Goal: Task Accomplishment & Management: Use online tool/utility

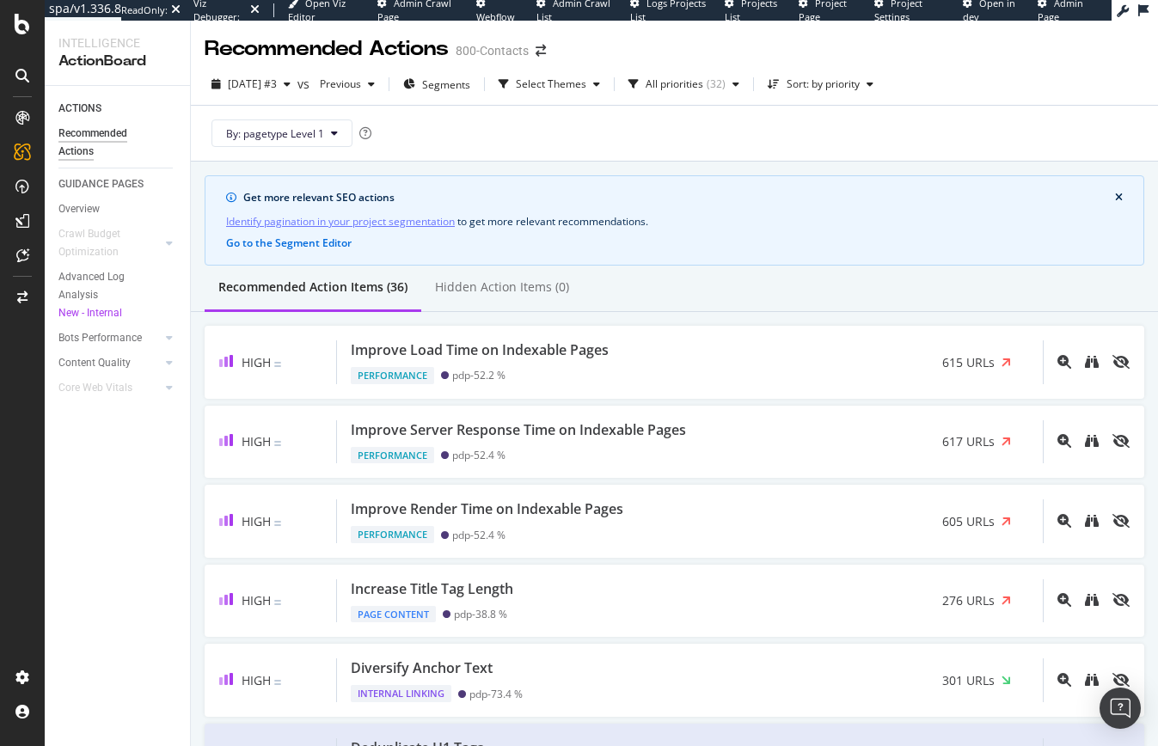
drag, startPoint x: 1103, startPoint y: 197, endPoint x: 1091, endPoint y: 197, distance: 12.0
click at [1115, 197] on icon "close banner" at bounding box center [1119, 198] width 8 height 10
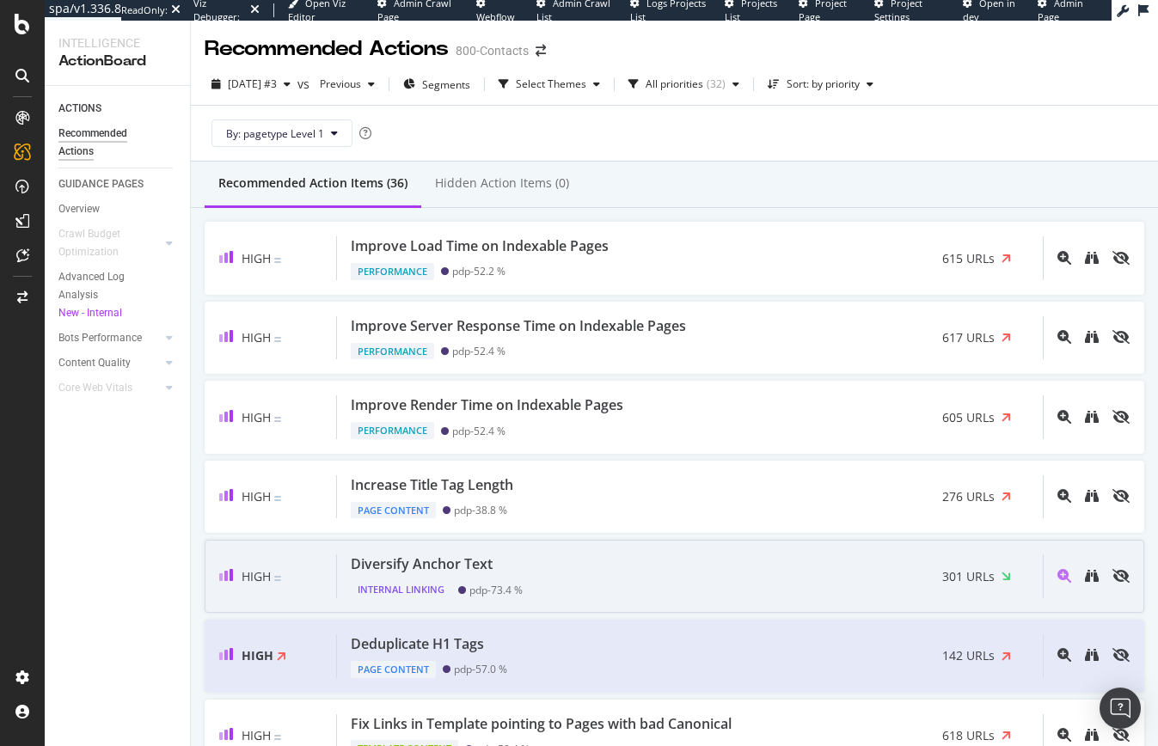
click at [549, 555] on div "Diversify Anchor Text Internal Linking pdp - 73.4 % 301 URLs" at bounding box center [690, 577] width 706 height 44
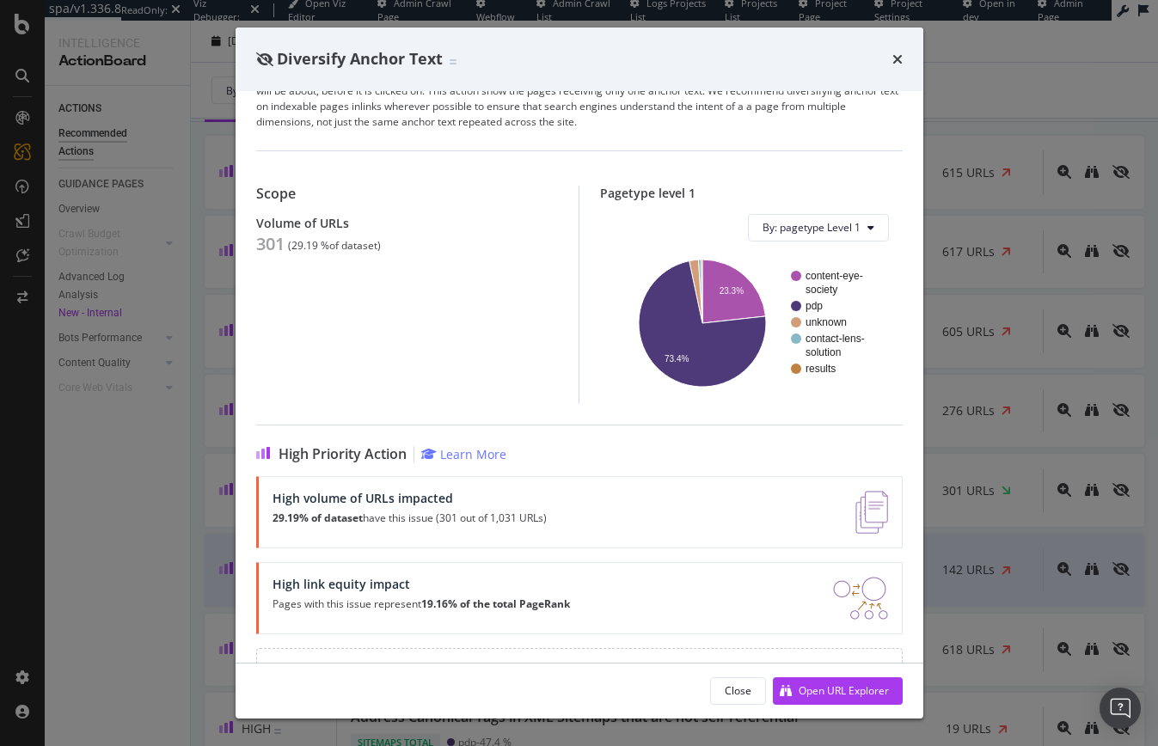
scroll to position [144, 0]
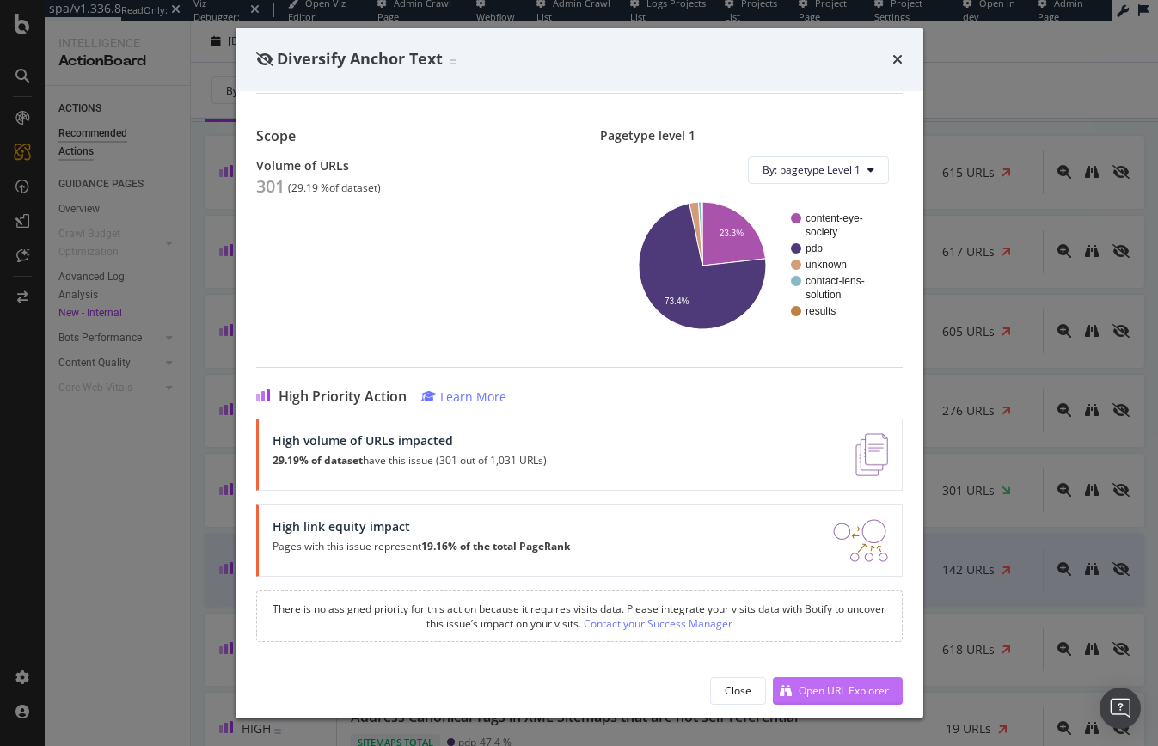
click at [832, 689] on div "Open URL Explorer" at bounding box center [844, 691] width 90 height 15
drag, startPoint x: 898, startPoint y: 55, endPoint x: 668, endPoint y: 372, distance: 392.1
click at [898, 57] on icon "times" at bounding box center [897, 59] width 10 height 14
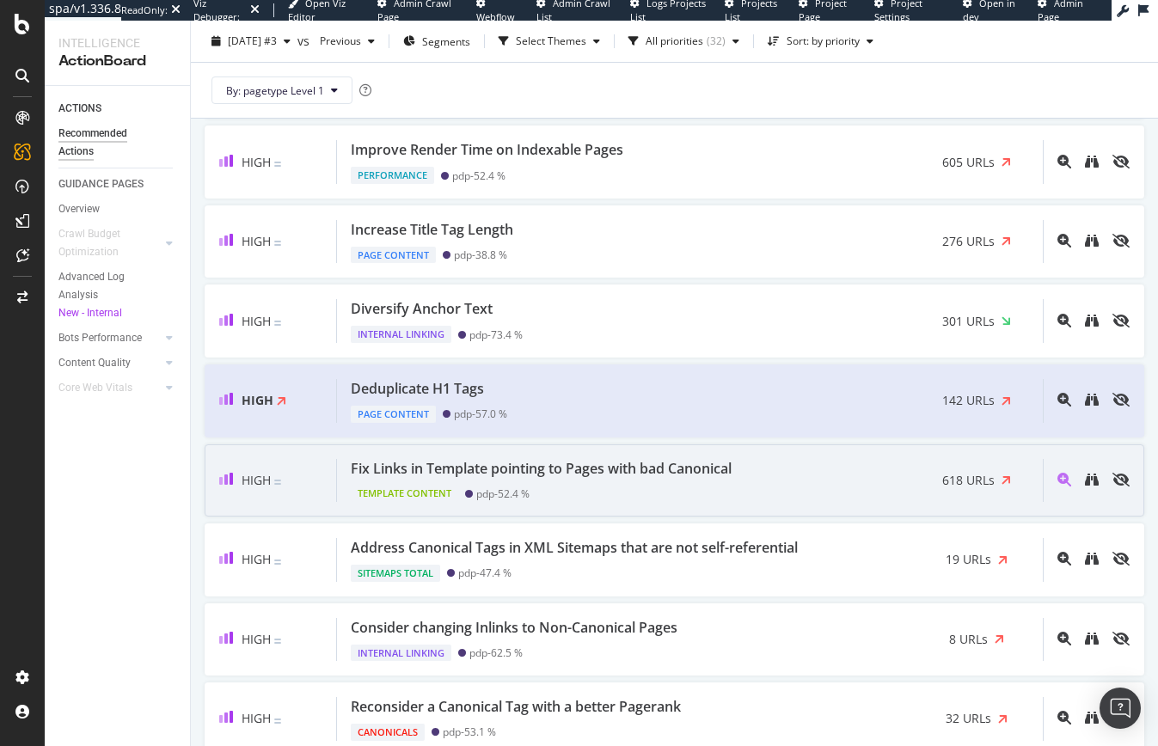
scroll to position [258, 0]
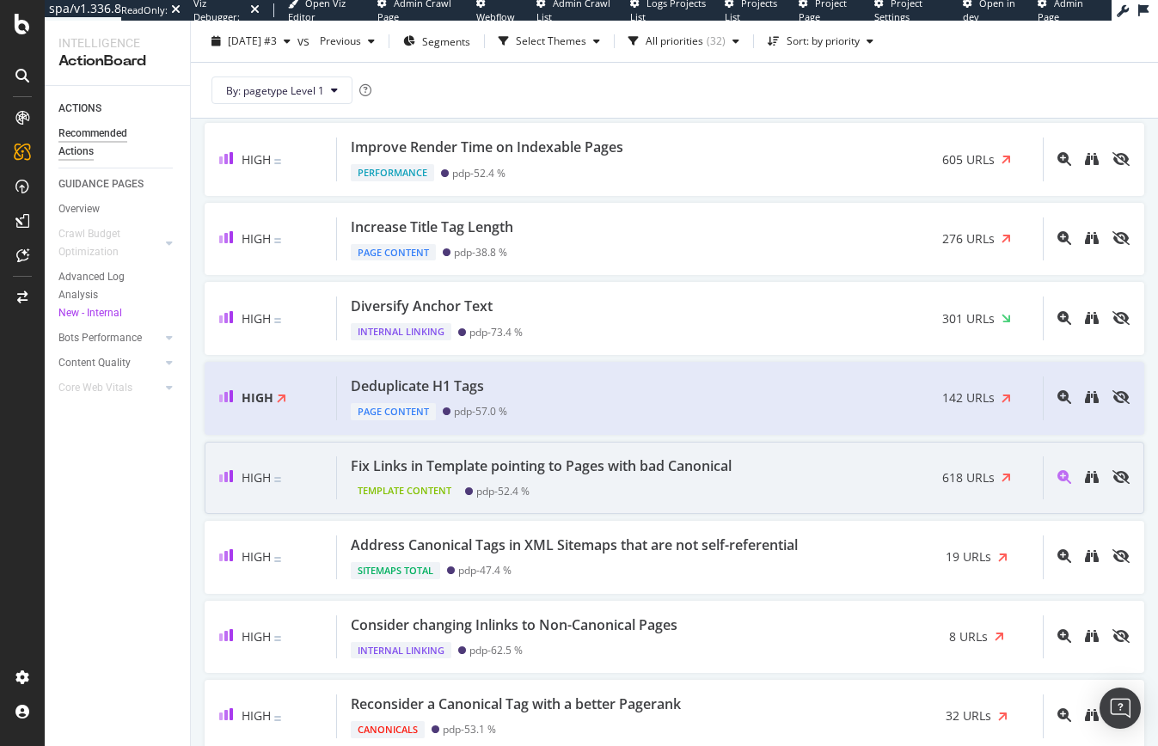
click at [590, 469] on div "Fix Links in Template pointing to Pages with bad Canonical" at bounding box center [541, 467] width 381 height 20
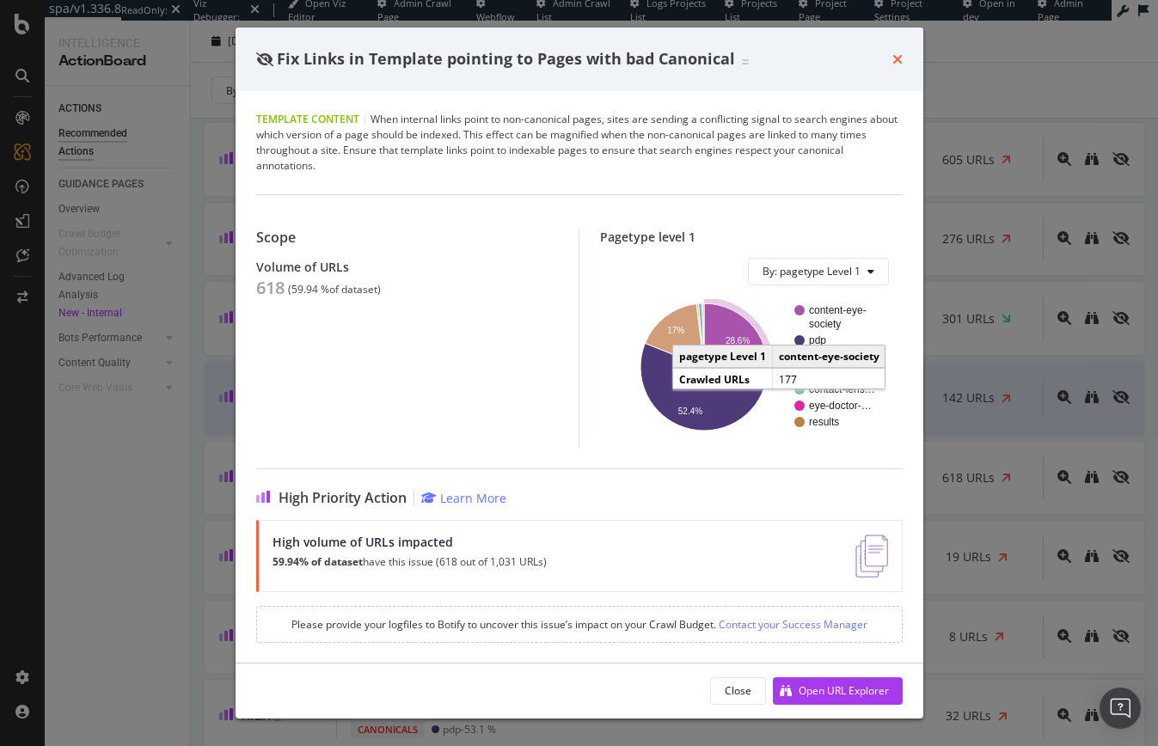
click at [895, 58] on icon "times" at bounding box center [897, 59] width 10 height 14
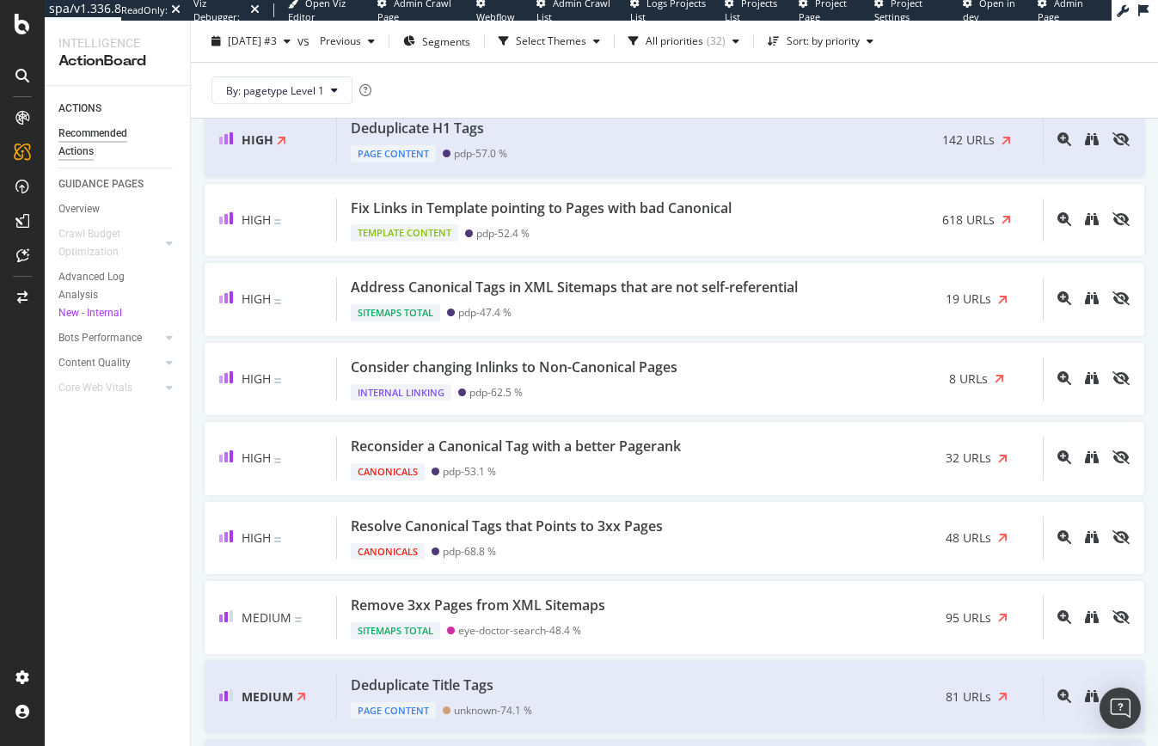
scroll to position [602, 0]
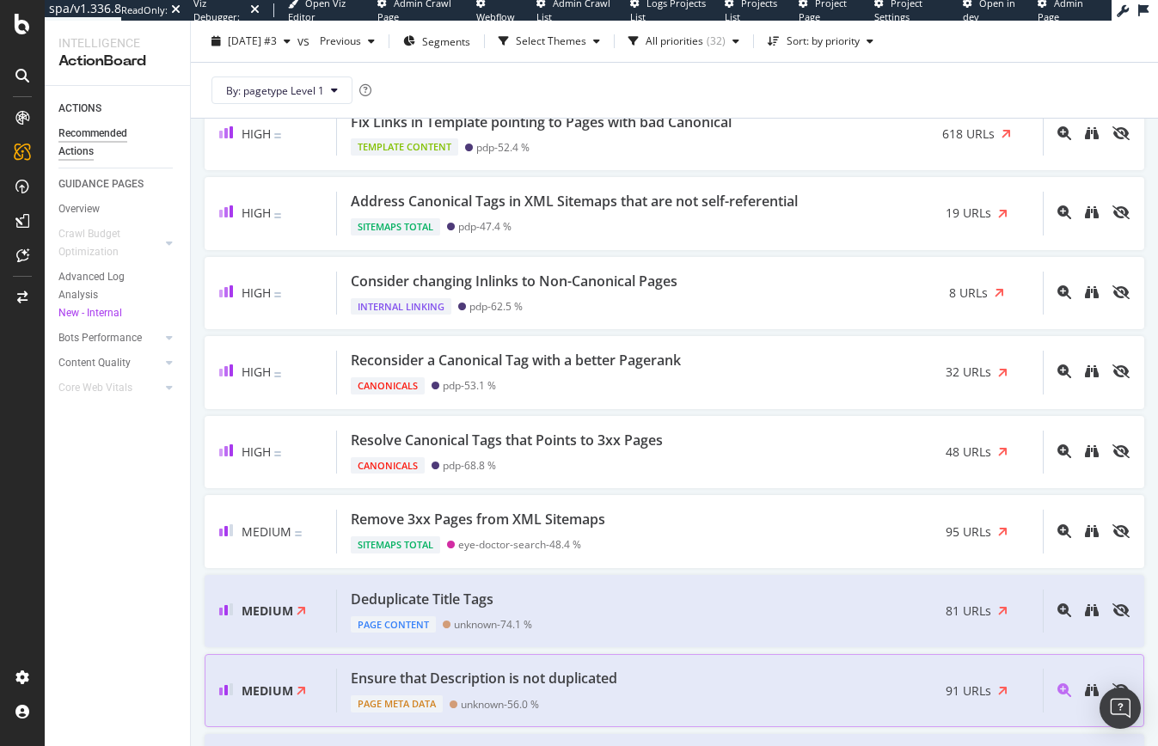
click at [614, 680] on div "Ensure that Description is not duplicated" at bounding box center [484, 679] width 267 height 20
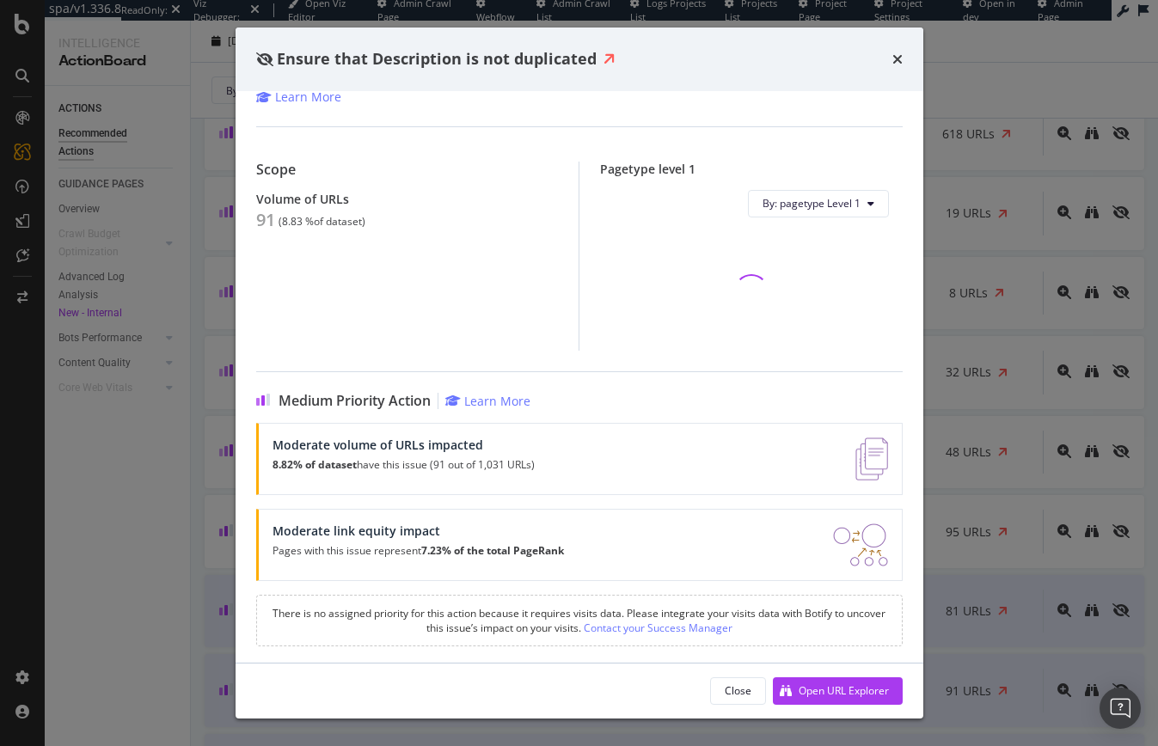
scroll to position [124, 0]
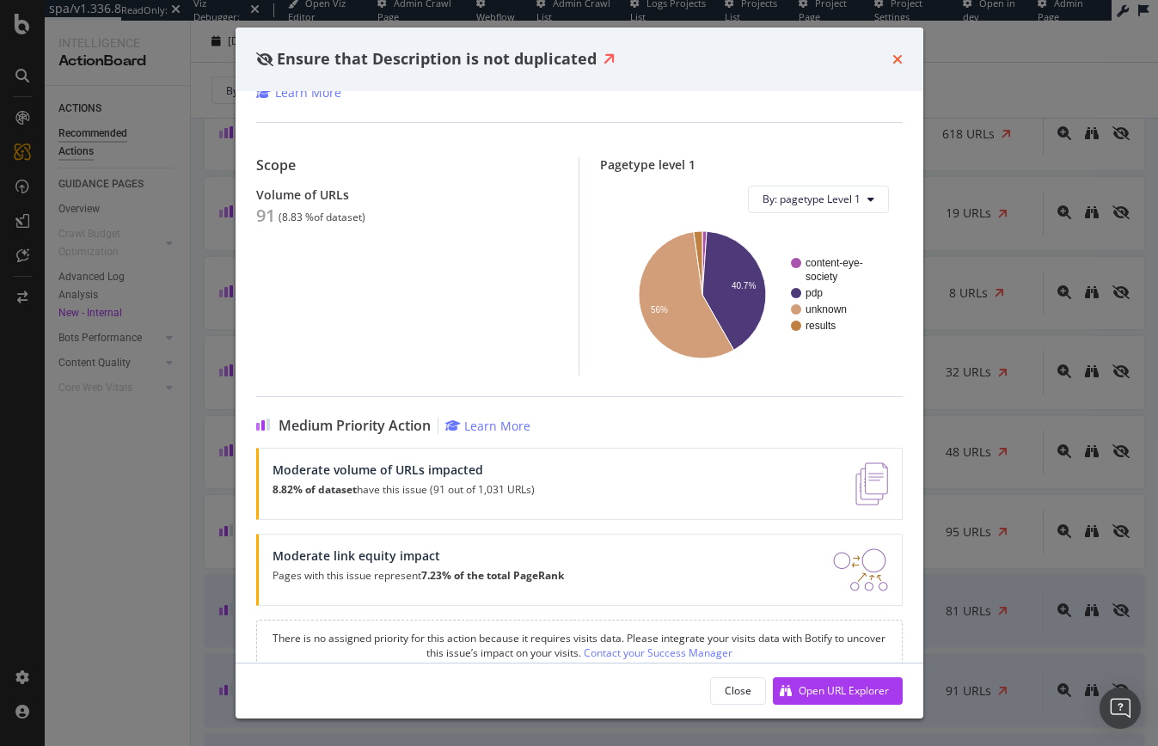
click at [892, 64] on icon "times" at bounding box center [897, 59] width 10 height 14
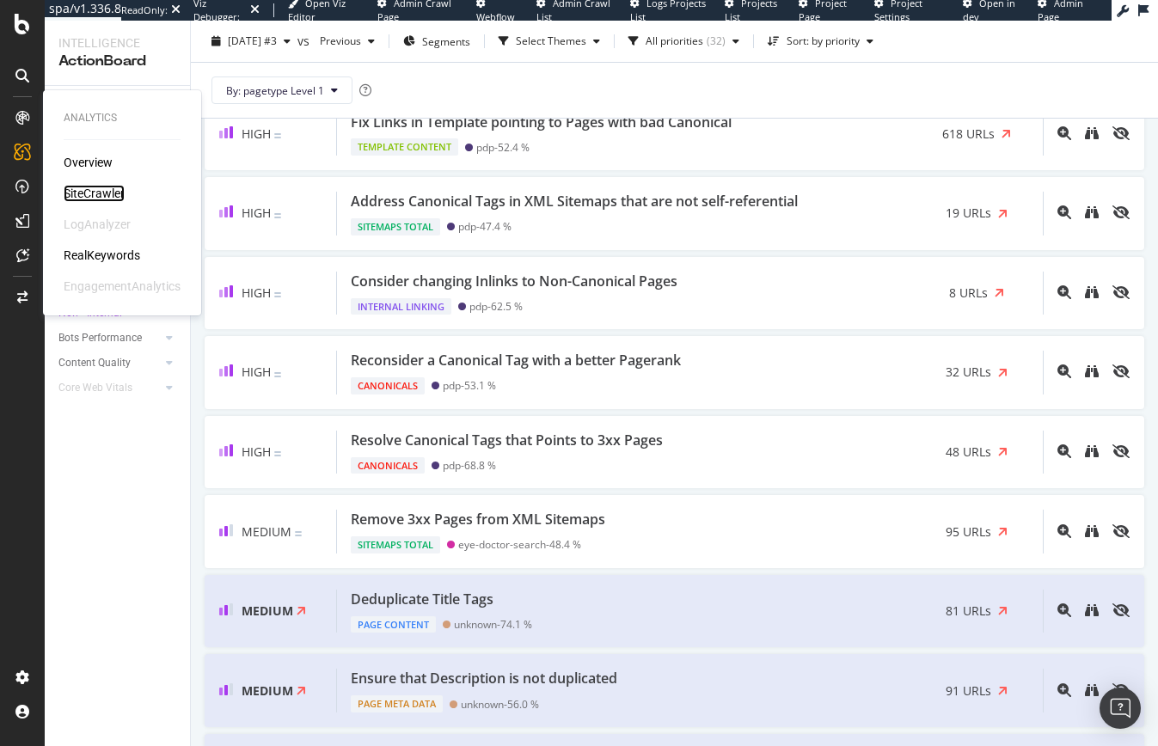
click at [103, 190] on div "SiteCrawler" at bounding box center [94, 193] width 61 height 17
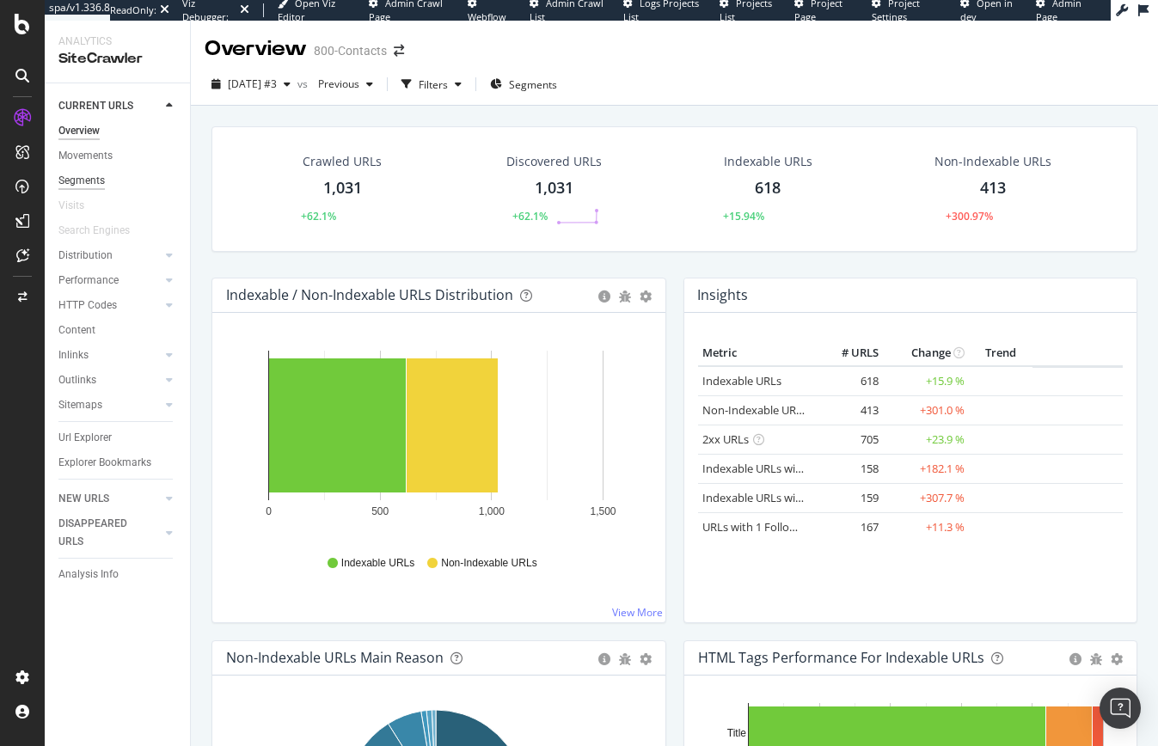
click at [84, 175] on div "Segments" at bounding box center [81, 181] width 46 height 18
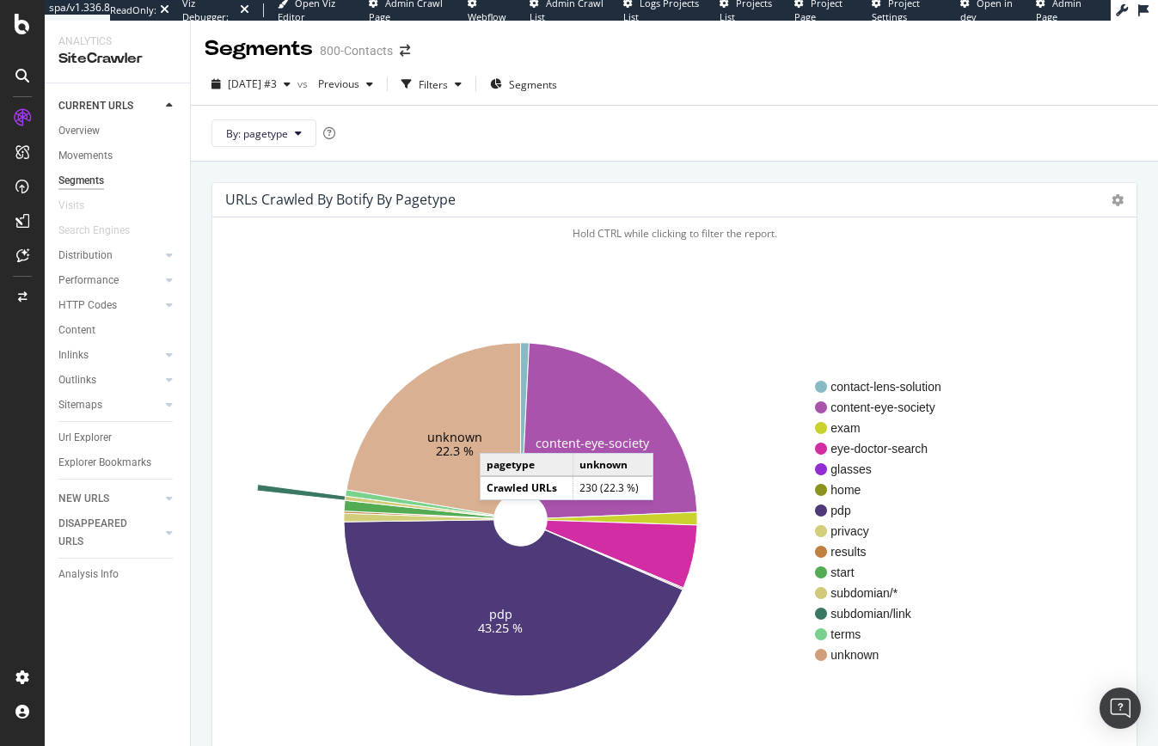
click at [497, 436] on icon at bounding box center [433, 429] width 175 height 172
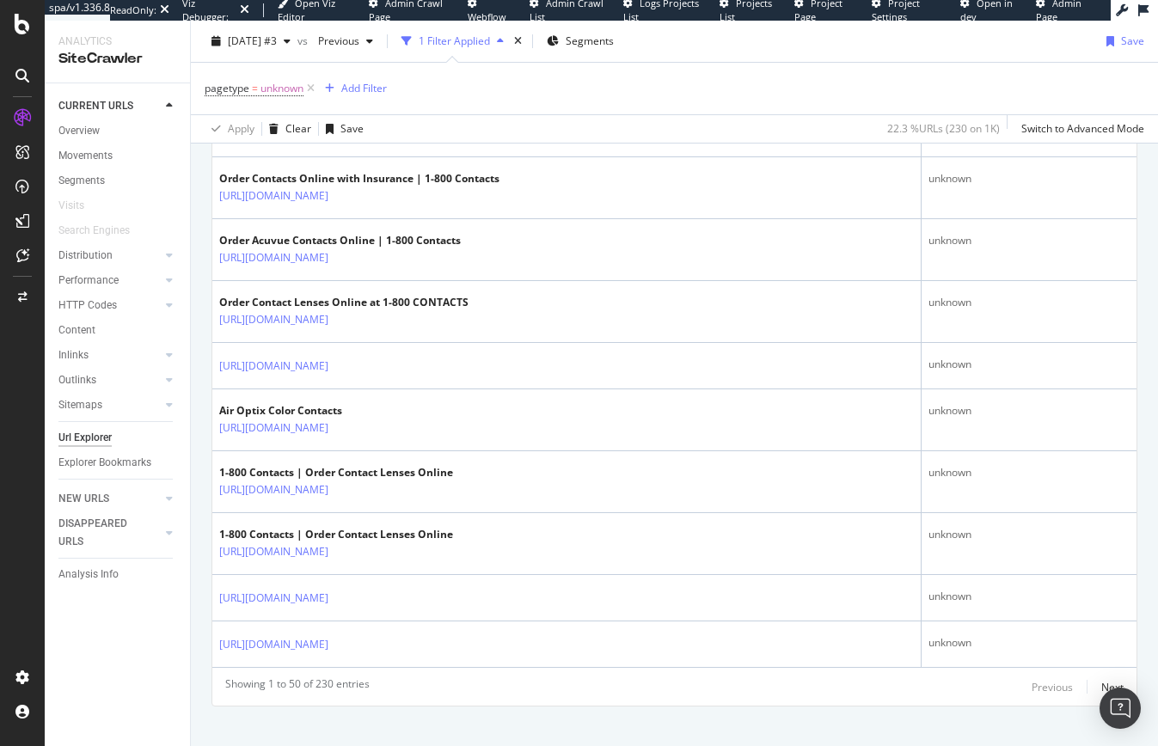
scroll to position [2858, 0]
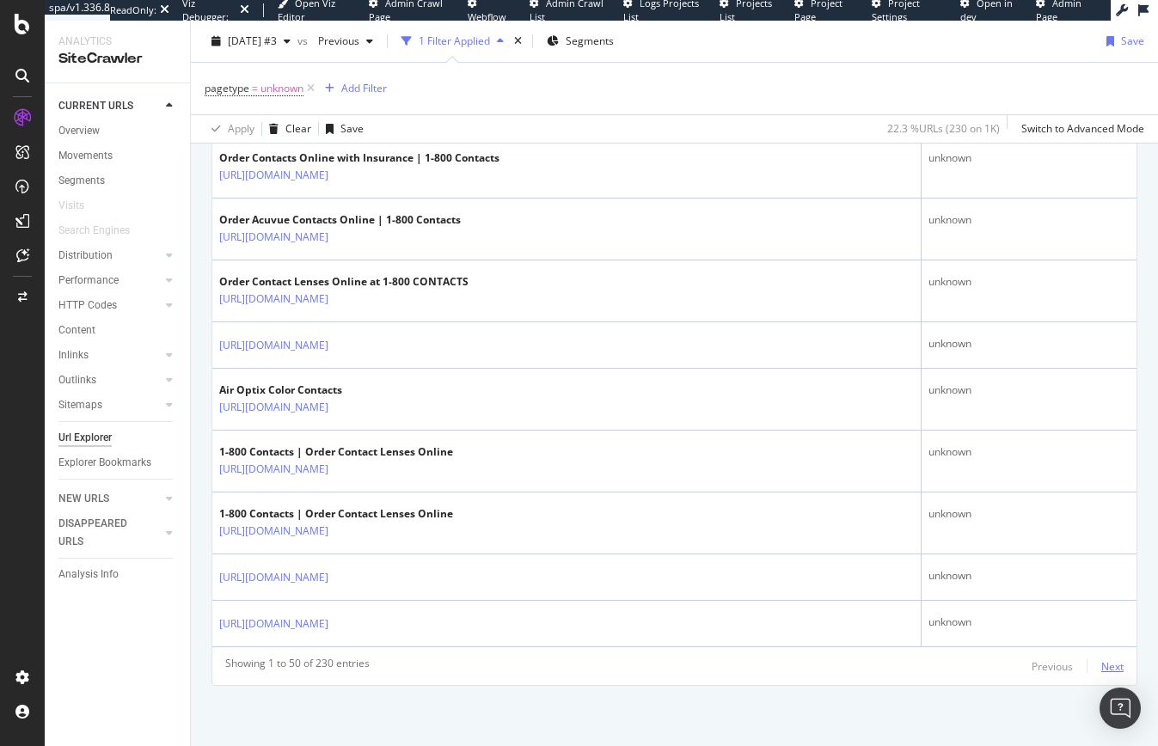
click at [1101, 663] on div "Next" at bounding box center [1112, 666] width 22 height 15
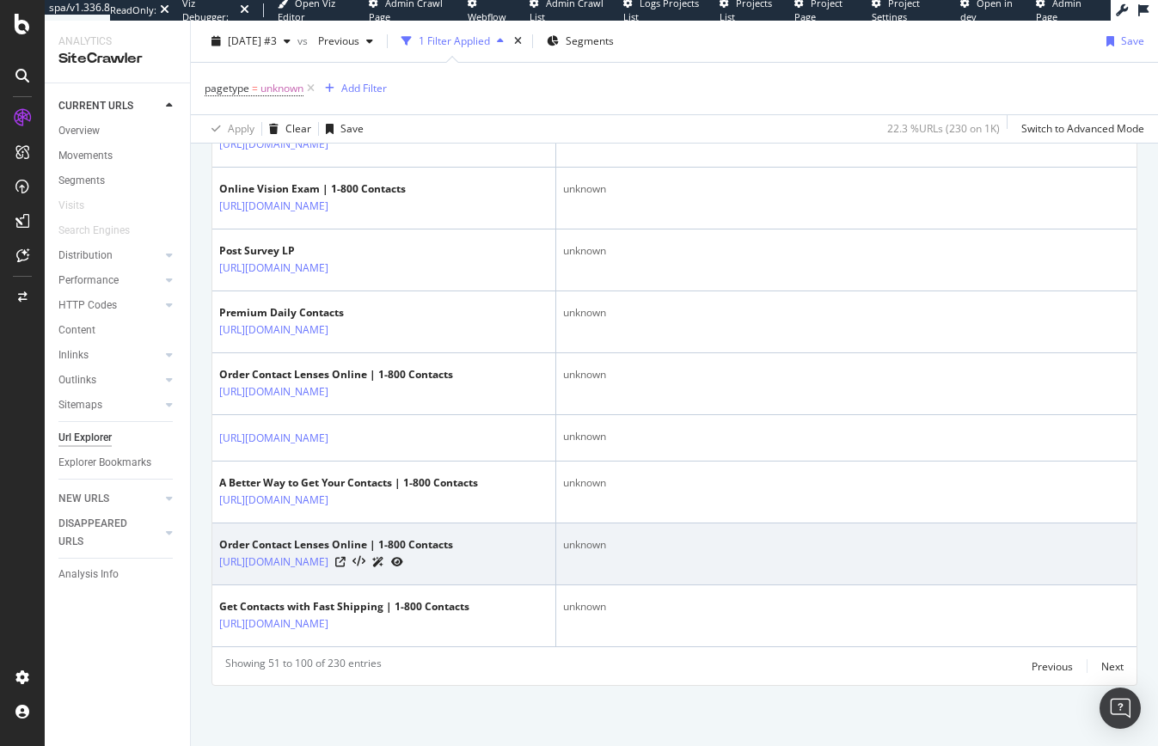
scroll to position [3468, 0]
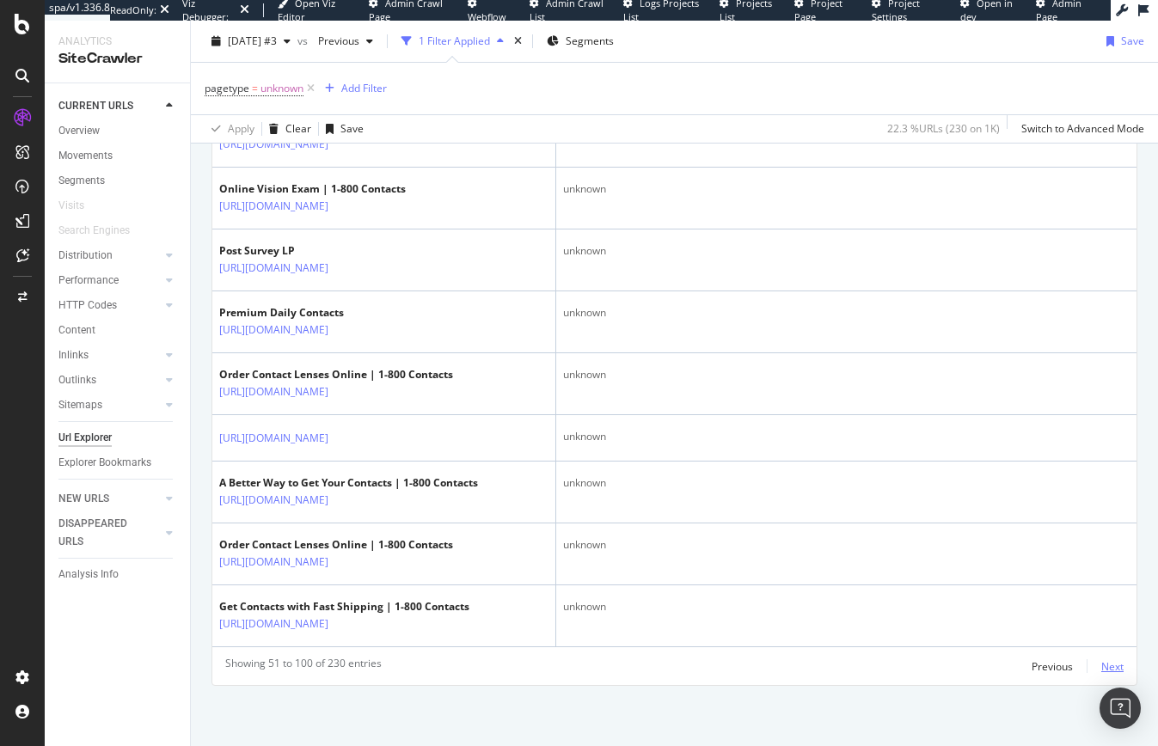
click at [1101, 670] on div "Next" at bounding box center [1112, 666] width 22 height 15
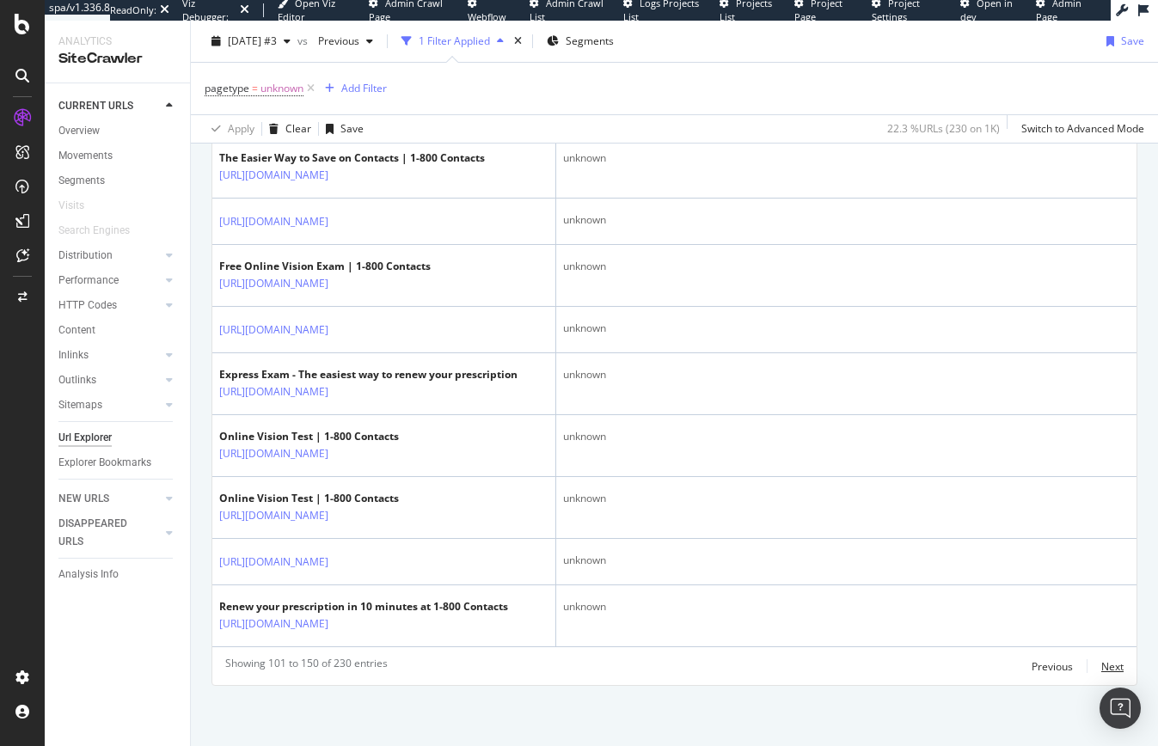
scroll to position [3553, 0]
click at [1101, 665] on div "Next" at bounding box center [1112, 666] width 22 height 15
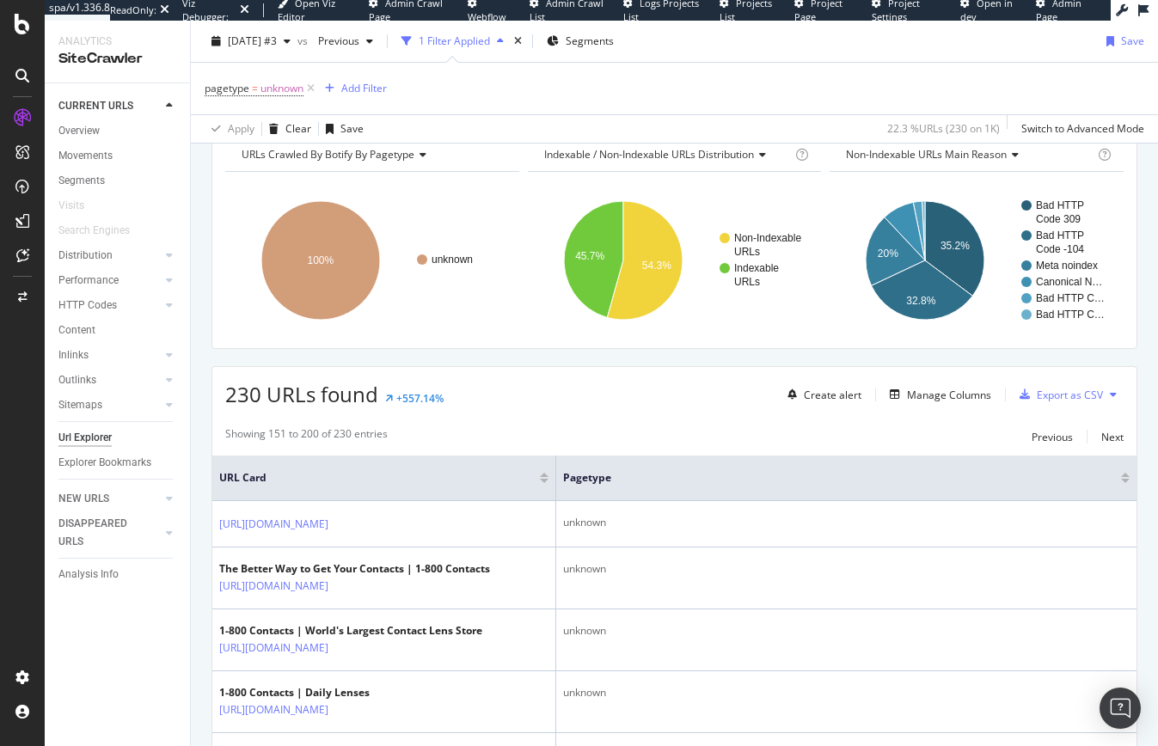
scroll to position [76, 0]
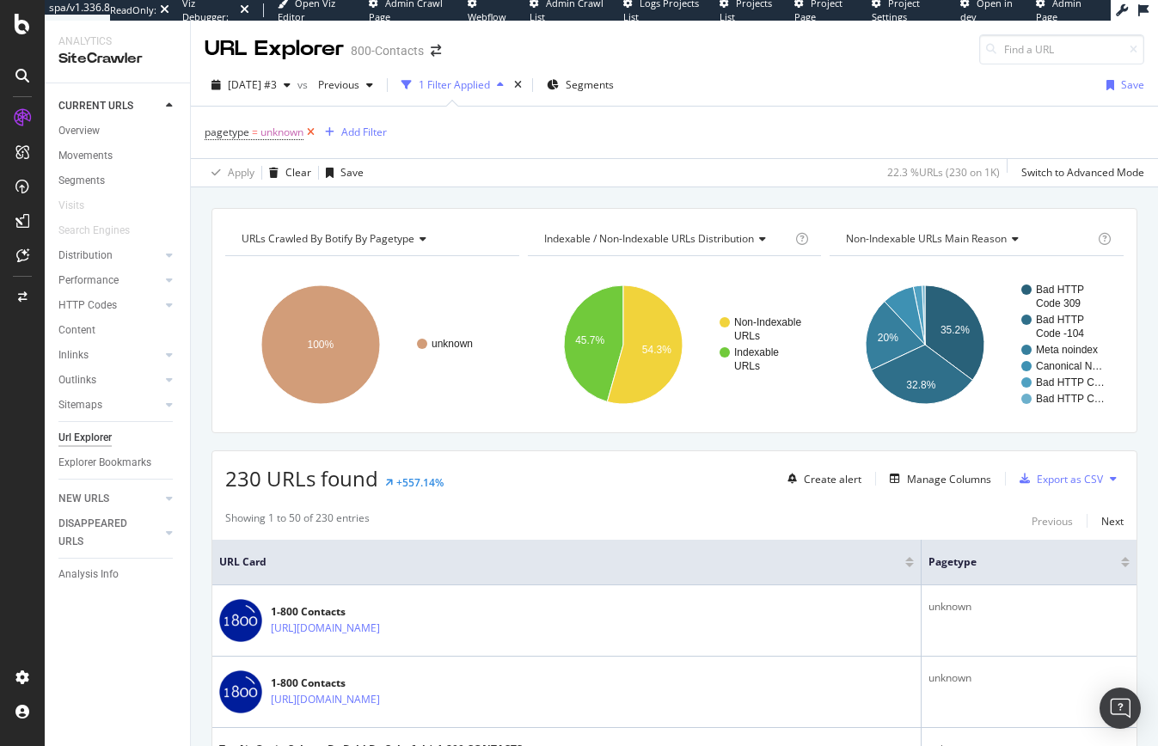
click at [314, 132] on icon at bounding box center [311, 132] width 15 height 17
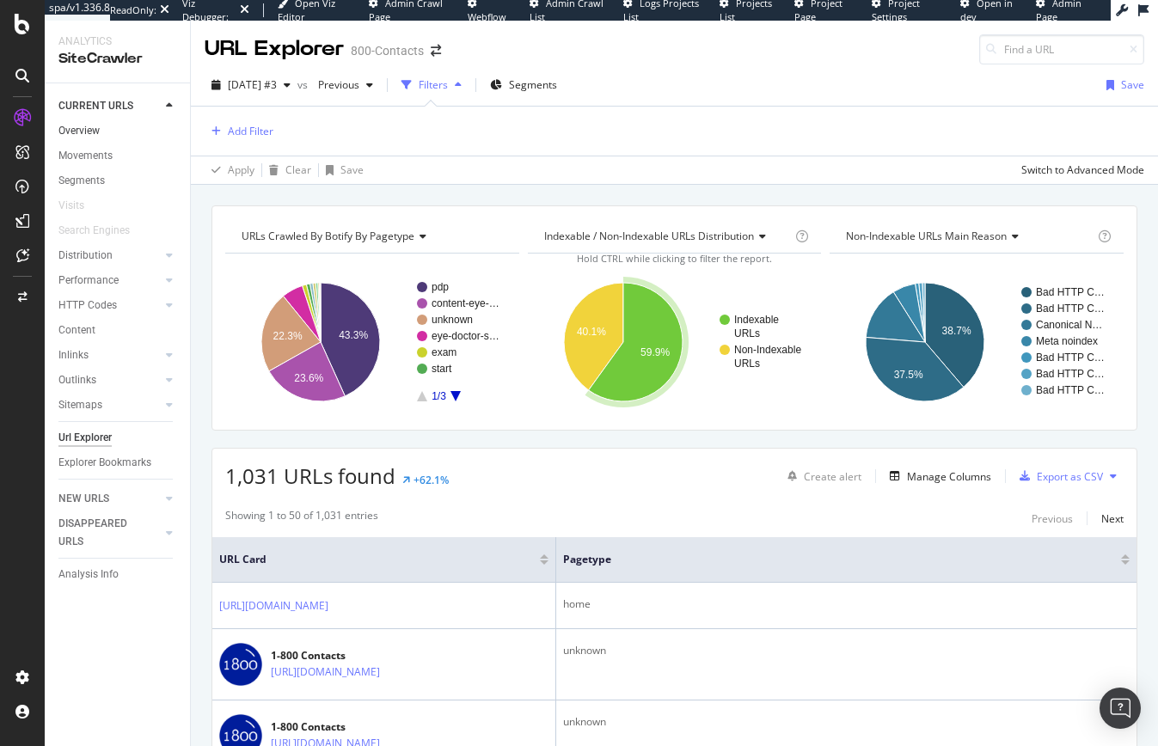
drag, startPoint x: 90, startPoint y: 129, endPoint x: 119, endPoint y: 127, distance: 28.4
click at [91, 127] on div "Overview" at bounding box center [78, 131] width 41 height 18
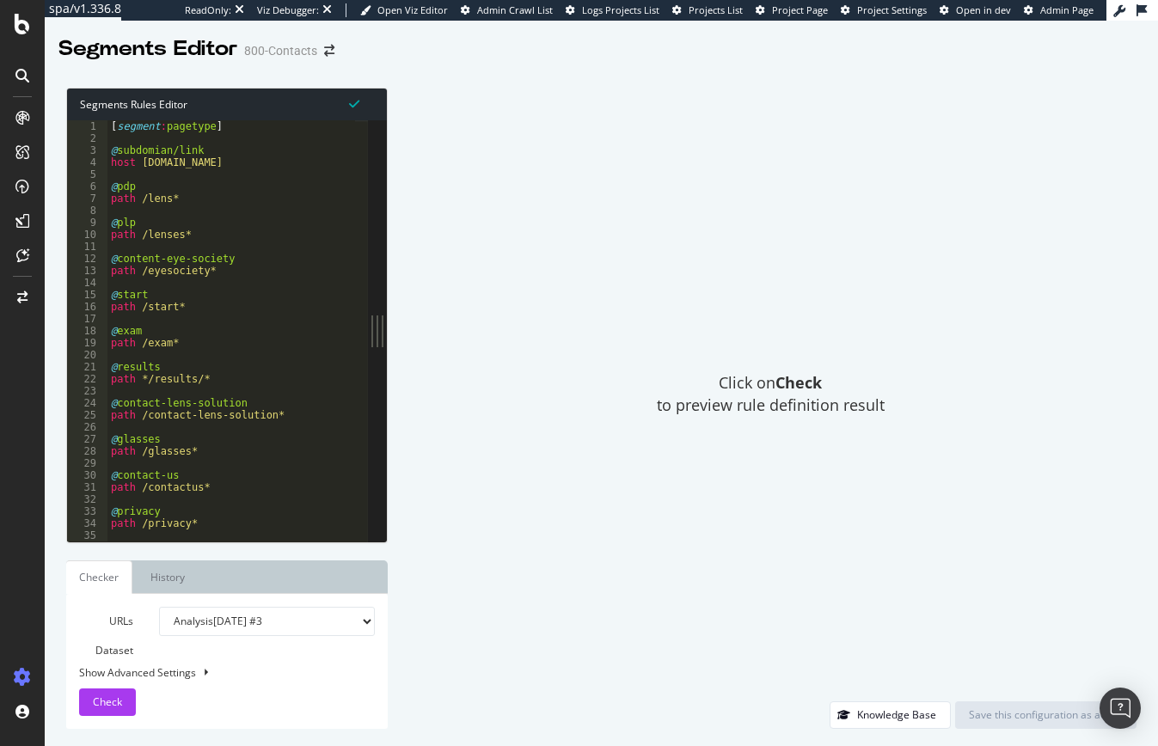
scroll to position [132, 0]
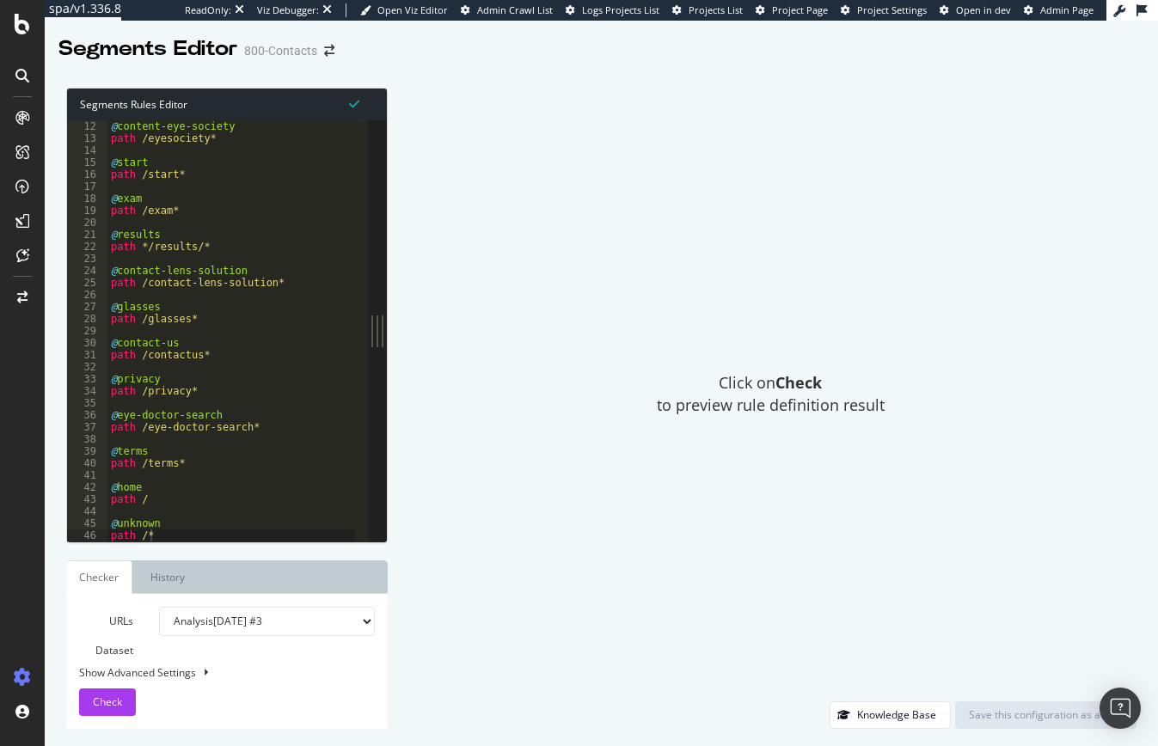
type textarea "path /privacy*"
click at [219, 389] on div "@ content-eye-society path /eyesociety* @ start path /start* @ exam path /exam*…" at bounding box center [231, 342] width 248 height 445
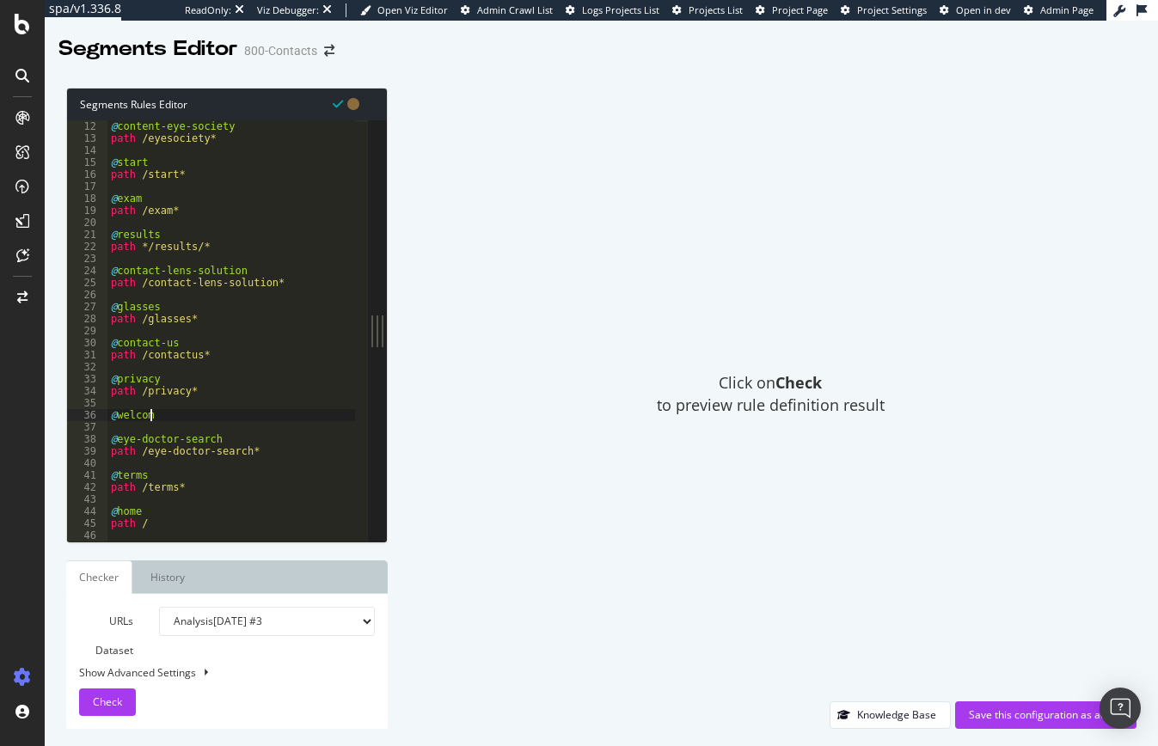
type textarea "@welcome"
type textarea "path /welcome*"
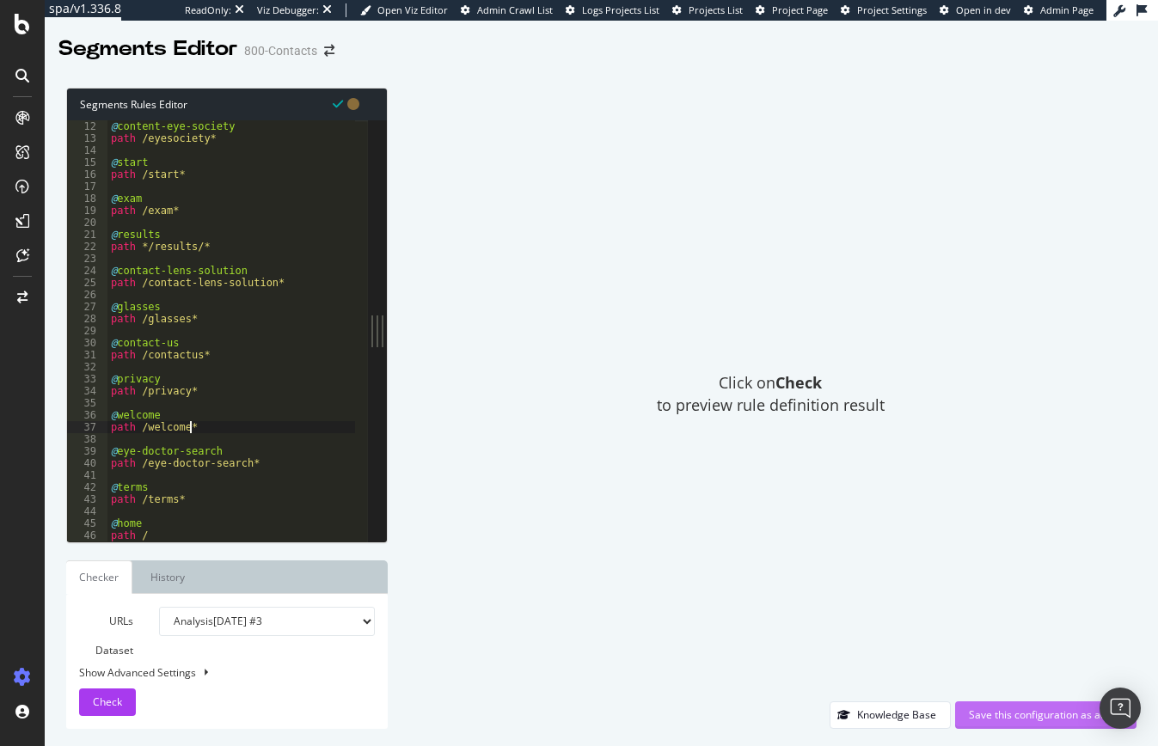
click at [1000, 716] on div "Save this configuration as active" at bounding box center [1046, 715] width 154 height 15
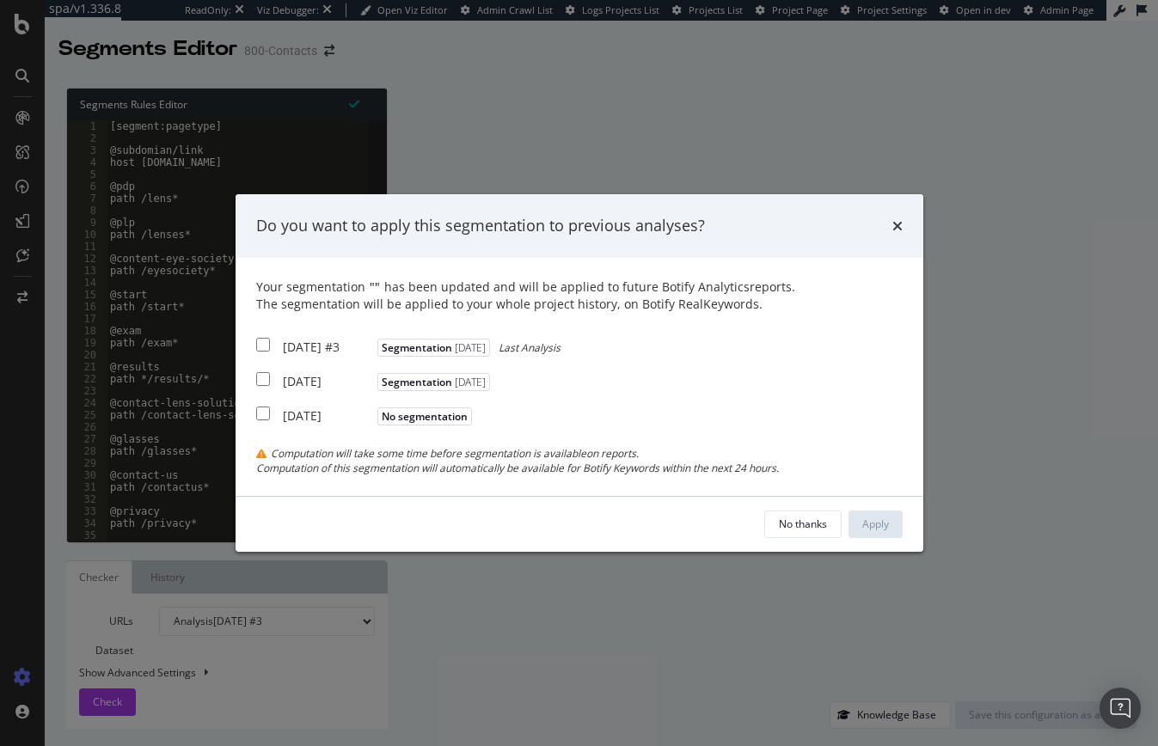
click at [263, 350] on input "modal" at bounding box center [263, 345] width 14 height 14
checkbox input "true"
click at [267, 385] on input "modal" at bounding box center [263, 379] width 14 height 14
checkbox input "true"
click at [259, 420] on input "modal" at bounding box center [263, 414] width 14 height 14
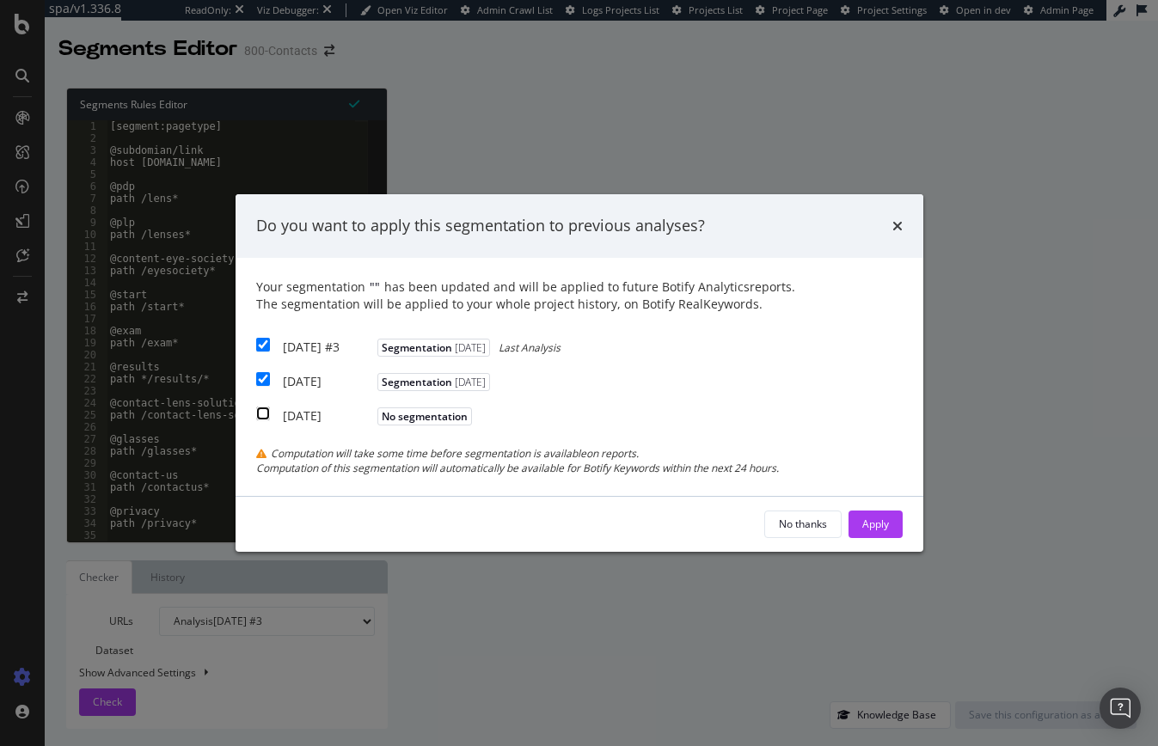
checkbox input "true"
click at [872, 524] on div "Apply" at bounding box center [875, 524] width 27 height 15
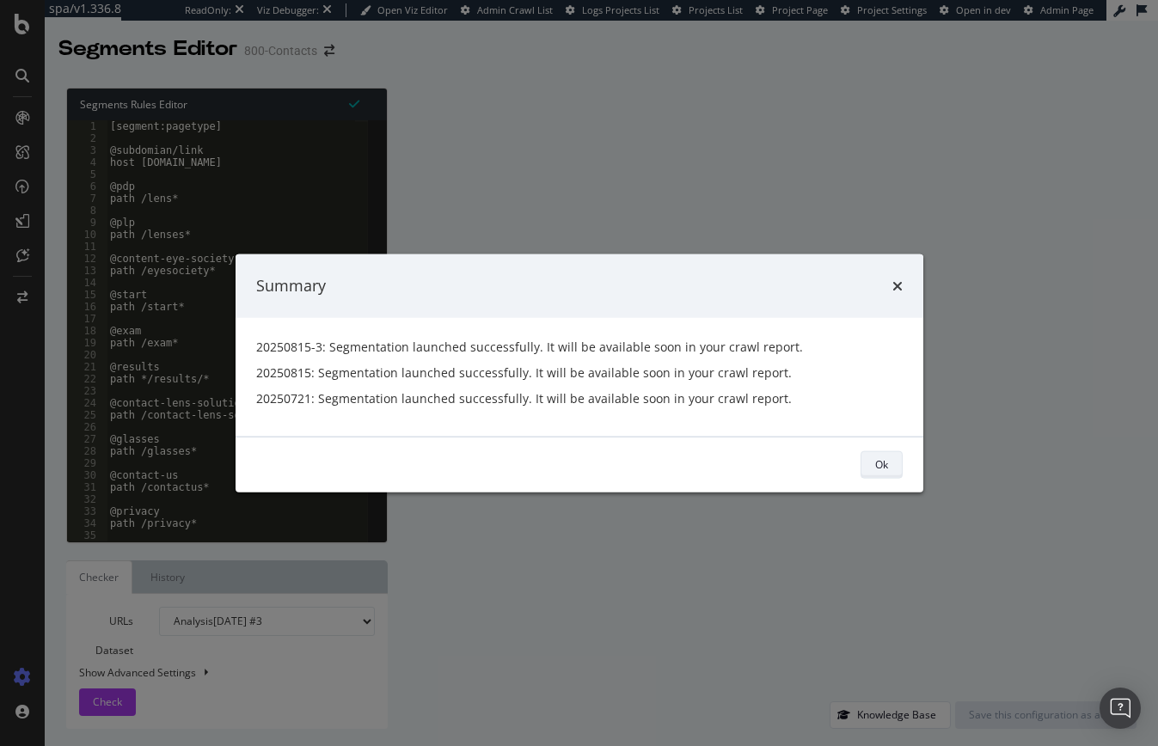
click at [870, 476] on button "Ok" at bounding box center [882, 465] width 42 height 28
